Goal: Task Accomplishment & Management: Manage account settings

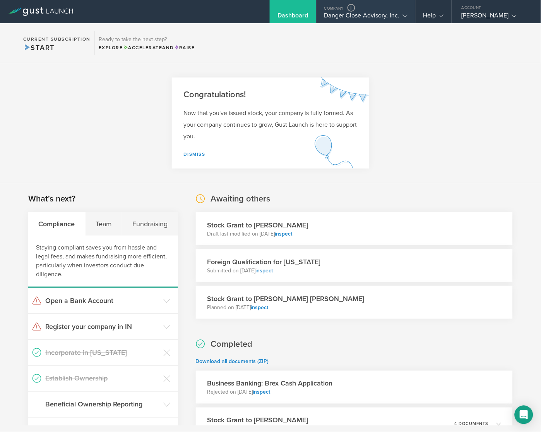
click at [377, 18] on div "Danger Close Advisory, Inc." at bounding box center [365, 18] width 83 height 12
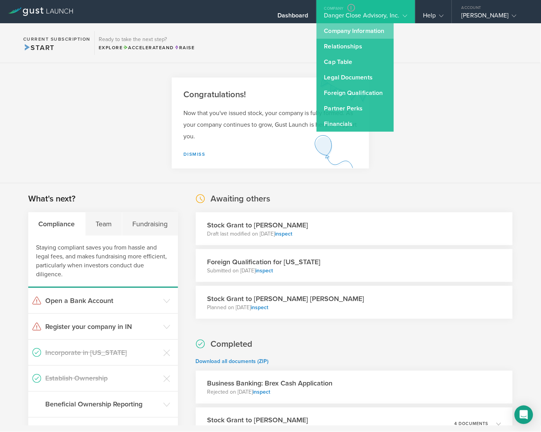
click at [364, 36] on link "Company Information" at bounding box center [355, 30] width 77 height 15
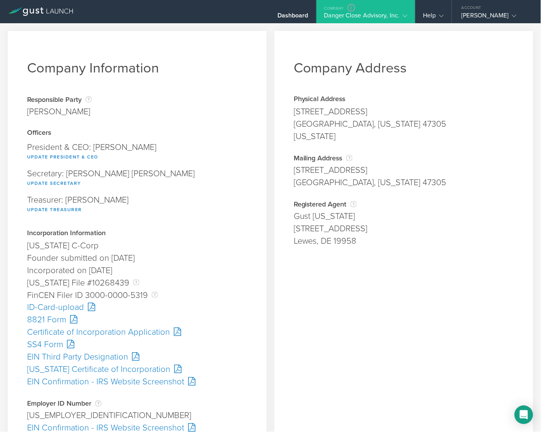
click at [60, 307] on div "ID-Card-upload" at bounding box center [137, 307] width 220 height 12
click at [294, 8] on div "Dashboard" at bounding box center [293, 11] width 46 height 23
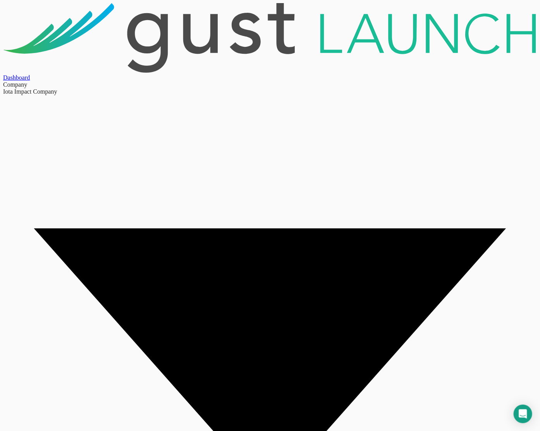
click at [354, 88] on div "Iota Impact Company" at bounding box center [269, 359] width 533 height 542
click at [315, 74] on div "Dashboard" at bounding box center [269, 77] width 533 height 7
click at [341, 88] on div "Iota Impact Company" at bounding box center [269, 359] width 533 height 542
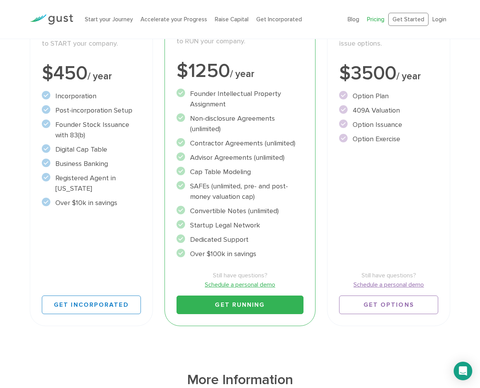
click at [256, 306] on link "Get Running" at bounding box center [240, 305] width 127 height 19
